Goal: Task Accomplishment & Management: Use online tool/utility

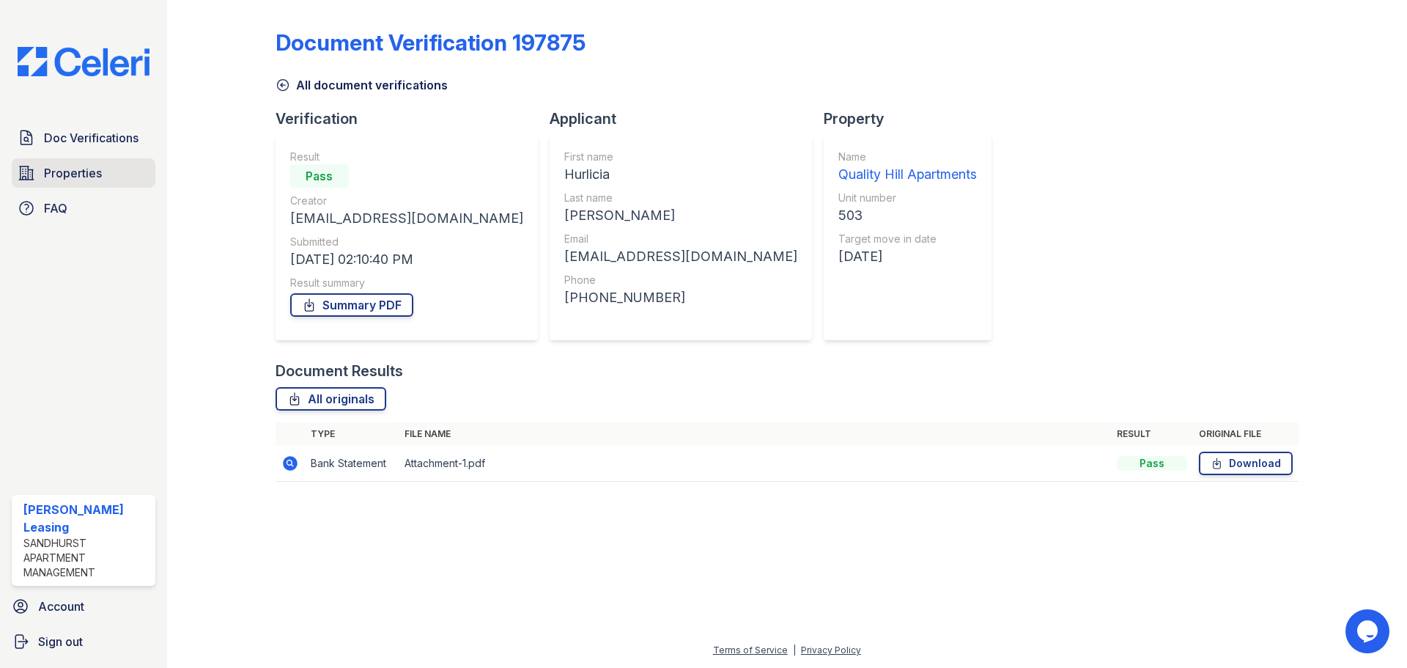
click at [70, 179] on span "Properties" at bounding box center [73, 173] width 58 height 18
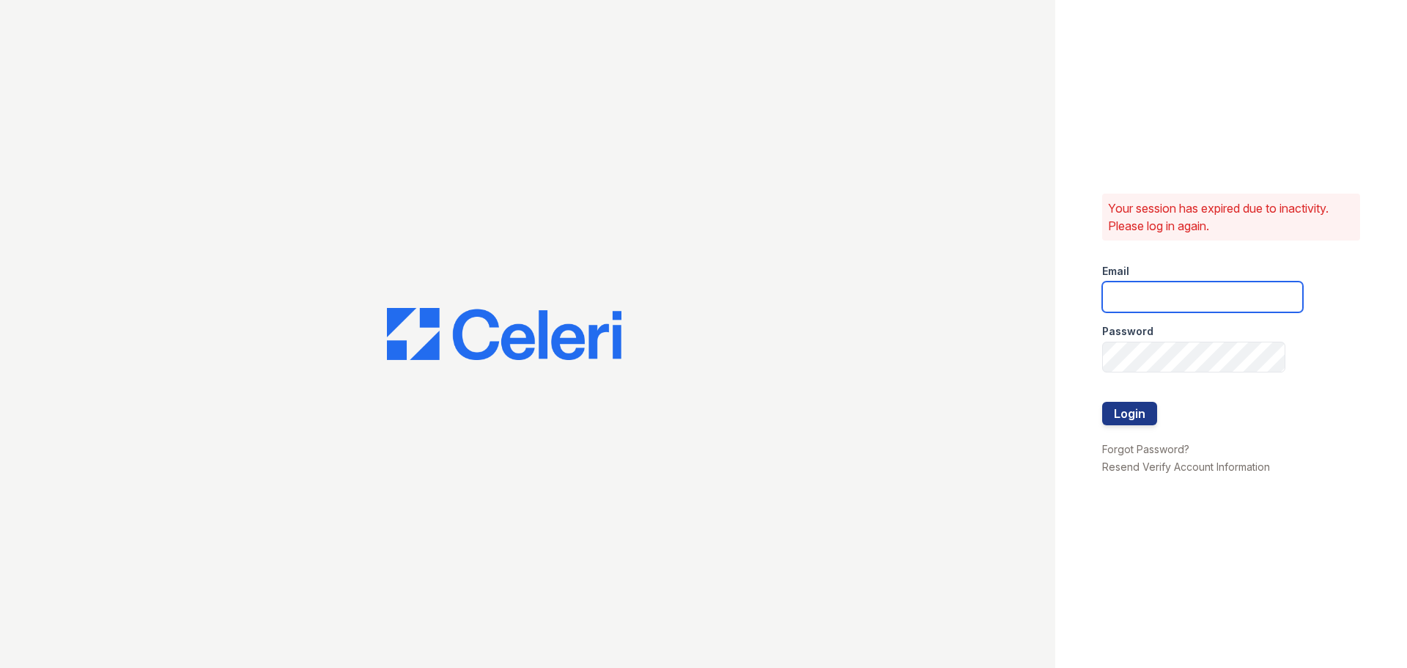
type input "enewton@samapartments.com"
click at [1140, 413] on button "Login" at bounding box center [1129, 413] width 55 height 23
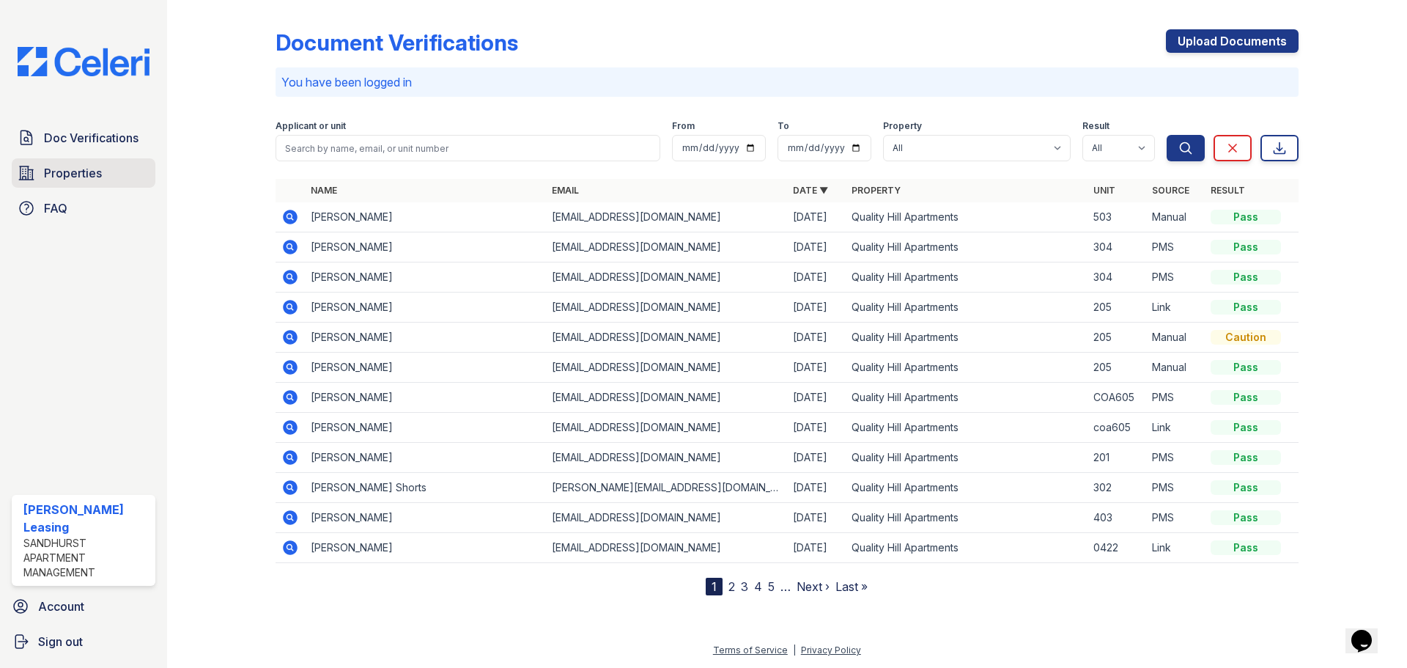
click at [79, 174] on span "Properties" at bounding box center [73, 173] width 58 height 18
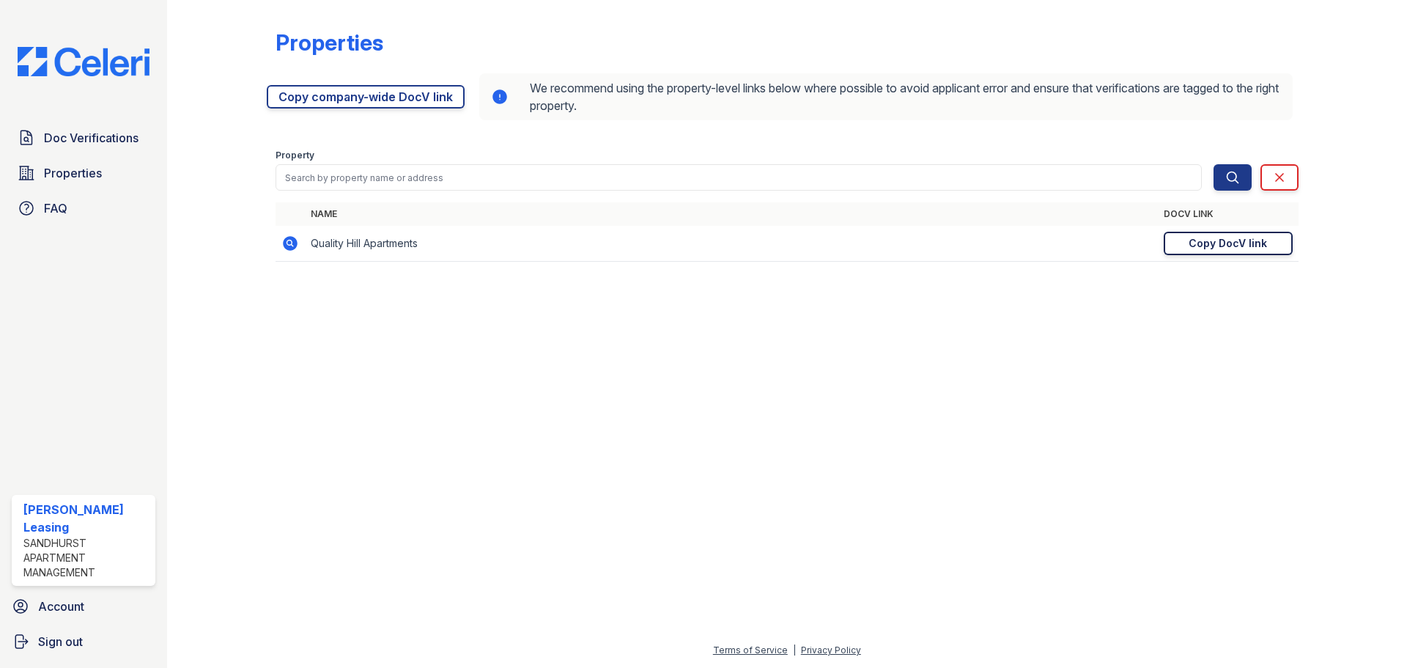
click at [1242, 248] on div "Copy DocV link" at bounding box center [1228, 243] width 78 height 15
